Goal: Task Accomplishment & Management: Complete application form

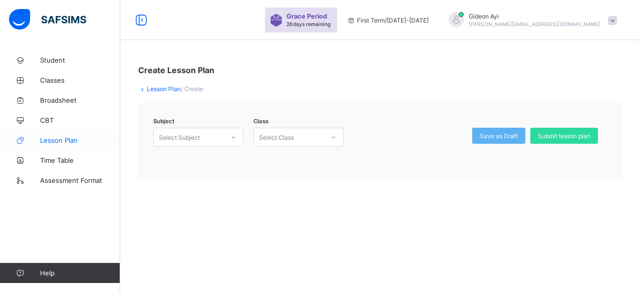
click at [65, 138] on span "Lesson Plan" at bounding box center [80, 140] width 80 height 8
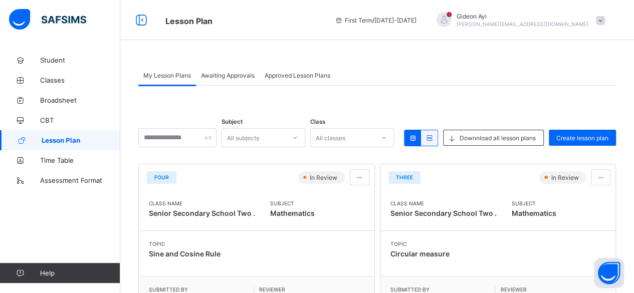
click at [54, 141] on span "Lesson Plan" at bounding box center [81, 140] width 79 height 8
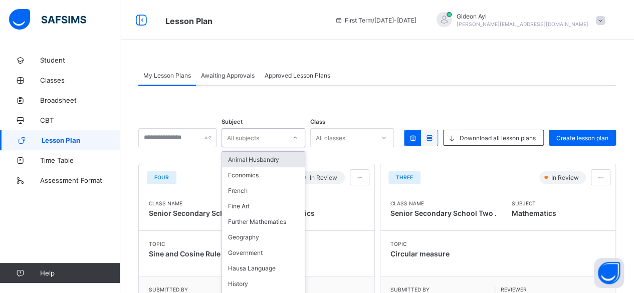
scroll to position [13, 0]
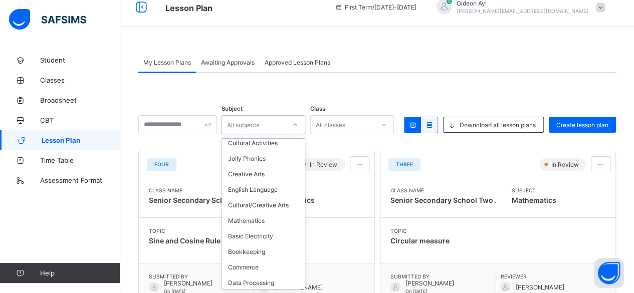
scroll to position [581, 0]
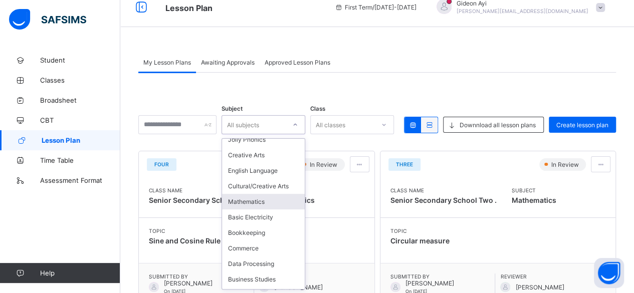
click at [262, 208] on div "Mathematics" at bounding box center [263, 202] width 83 height 16
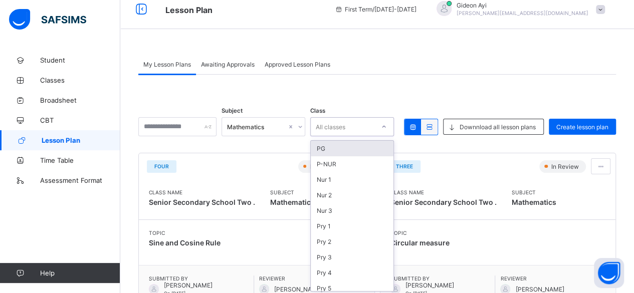
scroll to position [13, 0]
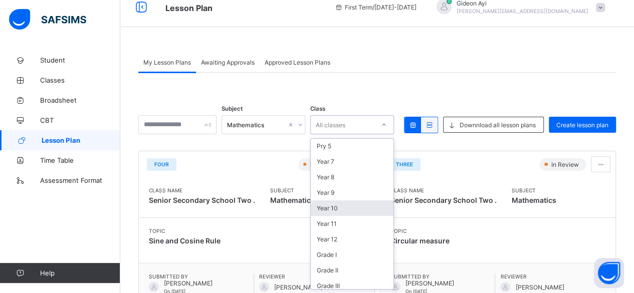
click at [341, 200] on div "Year 10" at bounding box center [352, 208] width 83 height 16
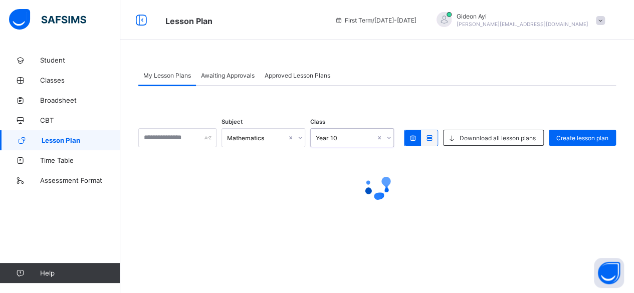
scroll to position [0, 0]
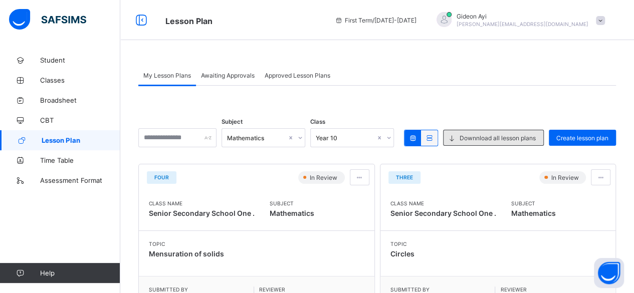
click at [495, 138] on span "Downnload all lesson plans" at bounding box center [497, 138] width 76 height 8
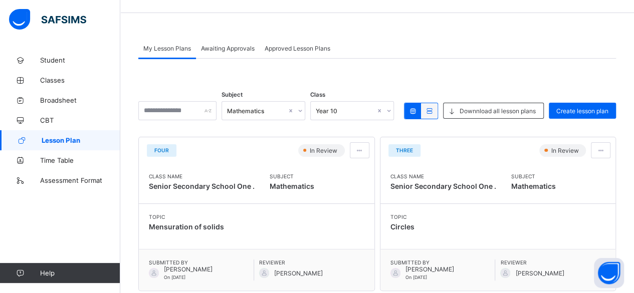
scroll to position [43, 0]
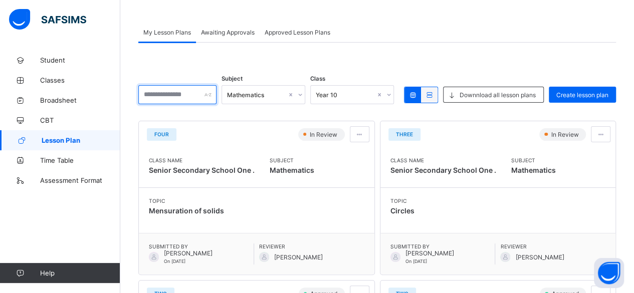
click at [208, 95] on input "text" at bounding box center [177, 94] width 78 height 19
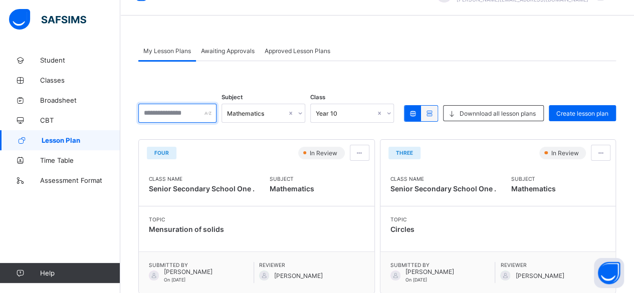
scroll to position [6, 0]
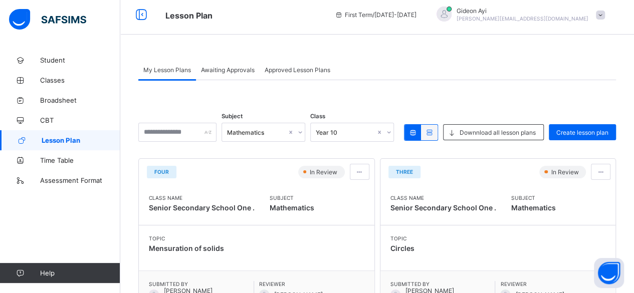
click at [171, 67] on span "My Lesson Plans" at bounding box center [167, 70] width 48 height 8
click at [282, 67] on span "Approved Lesson Plans" at bounding box center [297, 70] width 66 height 8
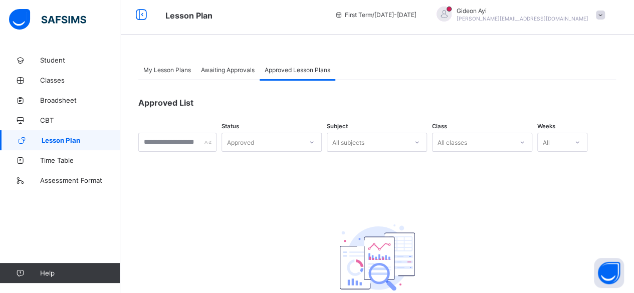
click at [180, 70] on span "My Lesson Plans" at bounding box center [167, 70] width 48 height 8
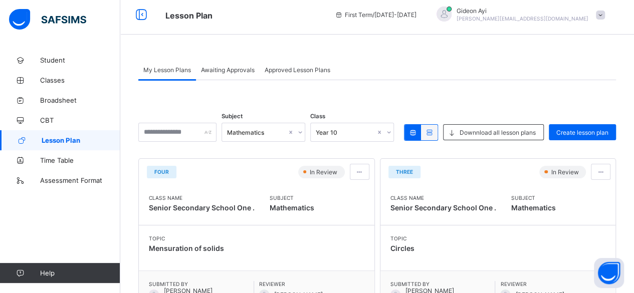
click at [72, 140] on span "Lesson Plan" at bounding box center [81, 140] width 79 height 8
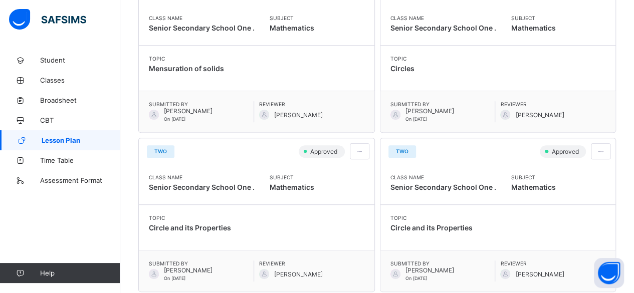
scroll to position [0, 0]
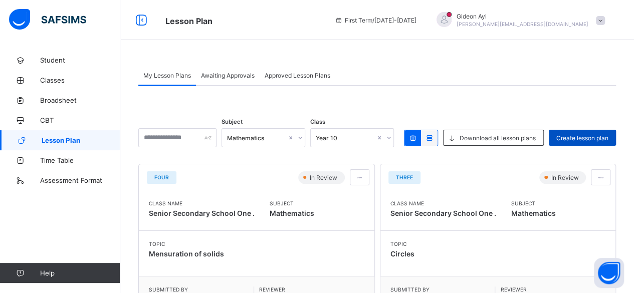
click at [575, 137] on span "Create lesson plan" at bounding box center [582, 138] width 52 height 8
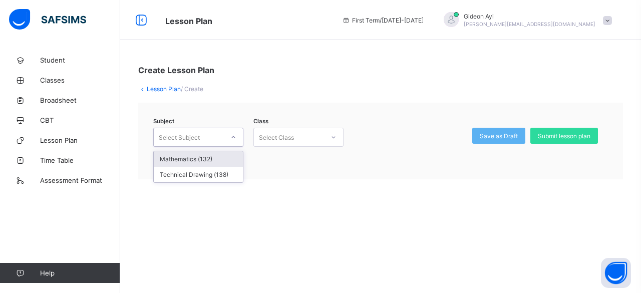
click at [227, 138] on div at bounding box center [233, 137] width 17 height 16
click at [194, 156] on div "Mathematics (132)" at bounding box center [198, 159] width 89 height 16
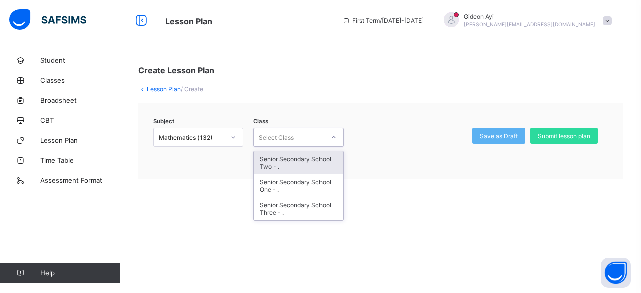
click at [332, 137] on icon at bounding box center [334, 137] width 6 height 10
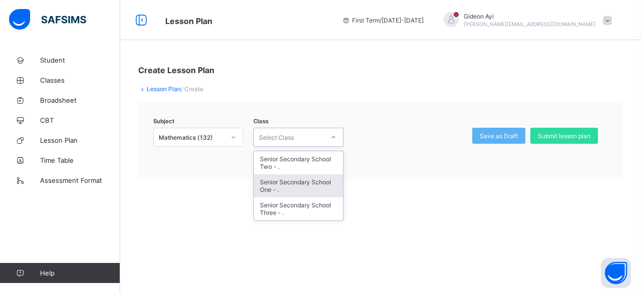
click at [290, 180] on div "Senior Secondary School One - ." at bounding box center [298, 185] width 89 height 23
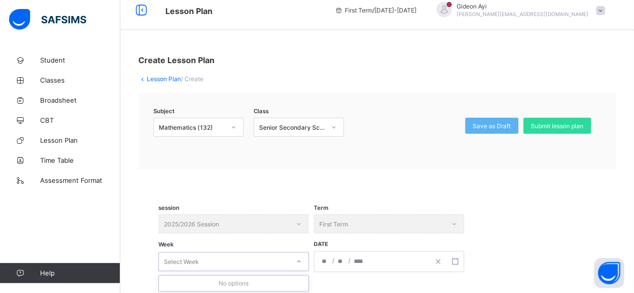
click at [300, 271] on div "session 2025/2026 Session Term First Term Week 0 results available. Use Up and …" at bounding box center [376, 249] width 437 height 70
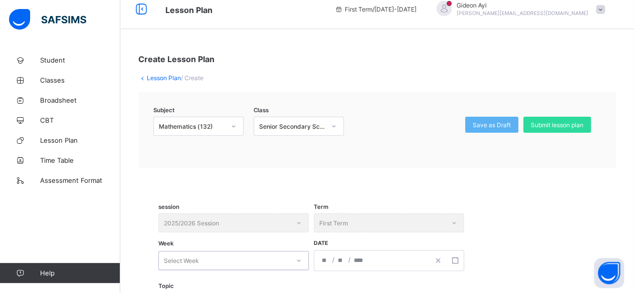
click at [300, 258] on icon at bounding box center [299, 260] width 6 height 10
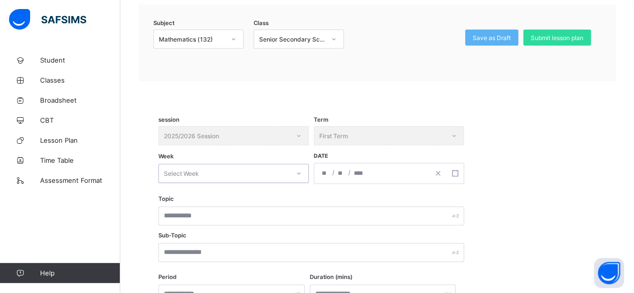
scroll to position [105, 0]
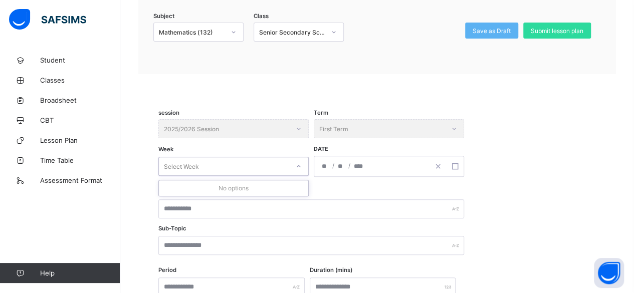
click at [189, 165] on div "Select Week" at bounding box center [181, 166] width 35 height 19
click at [206, 163] on div "Select Week" at bounding box center [224, 166] width 130 height 14
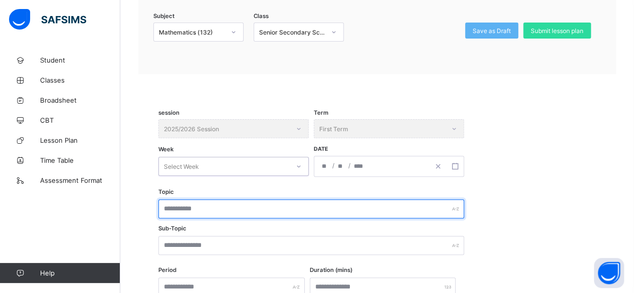
click at [202, 206] on input "text" at bounding box center [311, 208] width 306 height 19
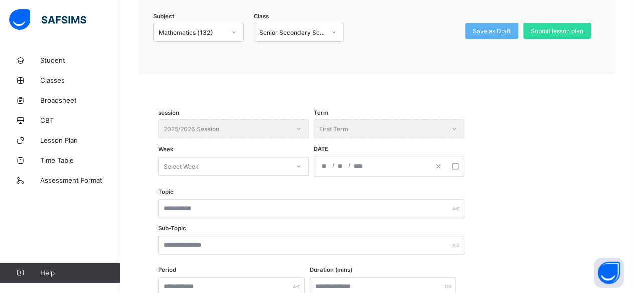
click at [389, 127] on div "Term First Term" at bounding box center [389, 128] width 150 height 19
click at [452, 126] on div "Term First Term" at bounding box center [389, 128] width 150 height 19
click at [299, 126] on div "session 2025/2026 Session" at bounding box center [233, 128] width 150 height 19
click at [202, 164] on div "Select Week" at bounding box center [224, 166] width 130 height 14
